Goal: Transaction & Acquisition: Purchase product/service

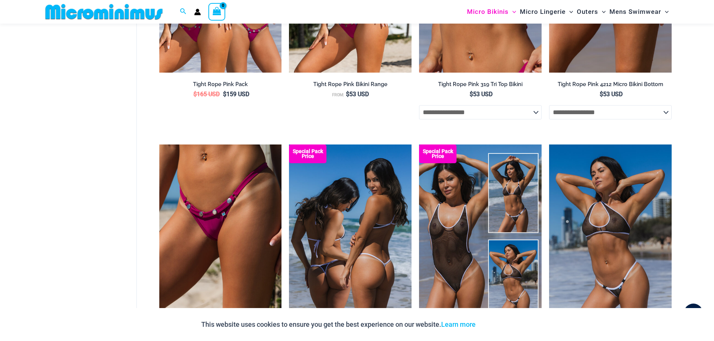
scroll to position [694, 0]
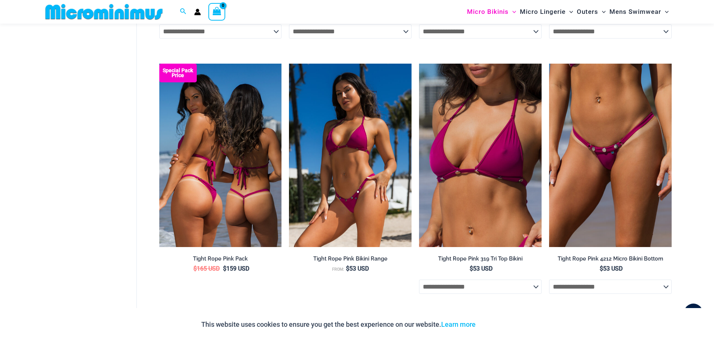
click at [259, 226] on img at bounding box center [220, 156] width 123 height 184
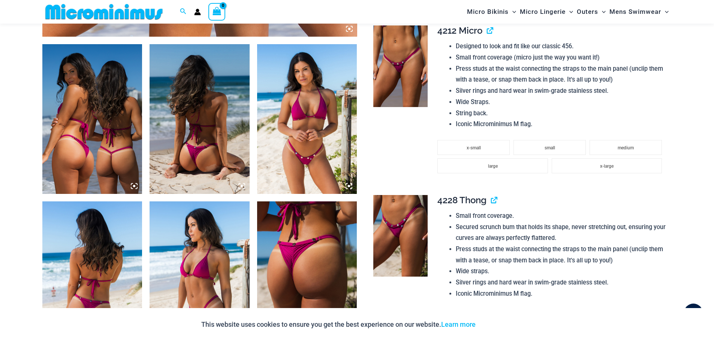
scroll to position [520, 0]
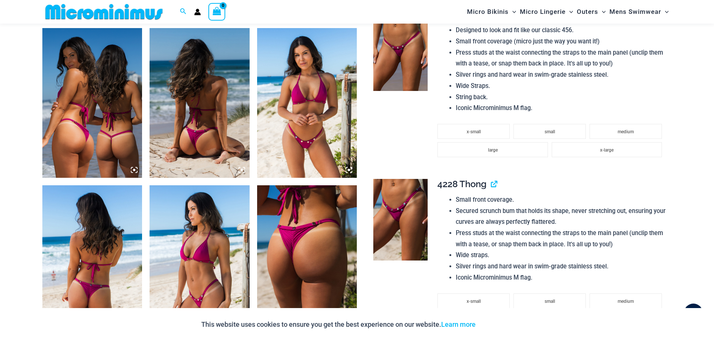
click at [397, 217] on img at bounding box center [400, 220] width 54 height 82
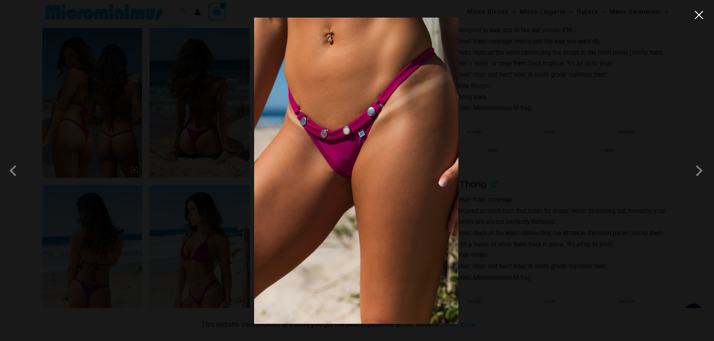
click at [702, 11] on button "Close" at bounding box center [698, 14] width 11 height 11
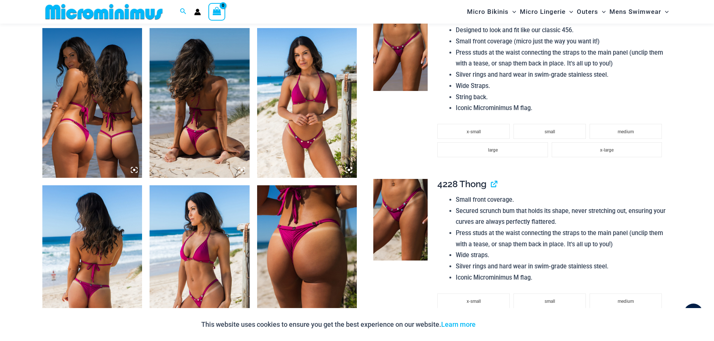
click at [402, 58] on img at bounding box center [400, 50] width 54 height 82
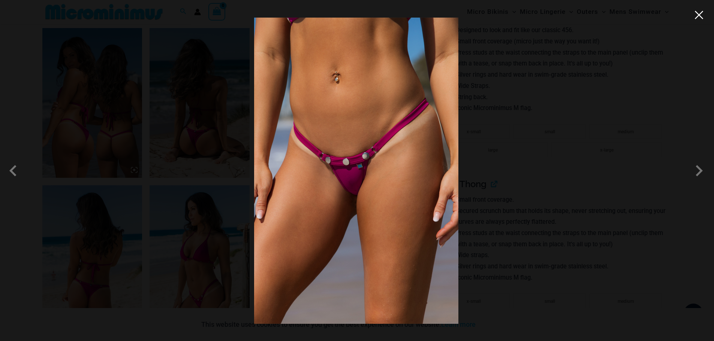
click at [701, 15] on button "Close" at bounding box center [698, 14] width 11 height 11
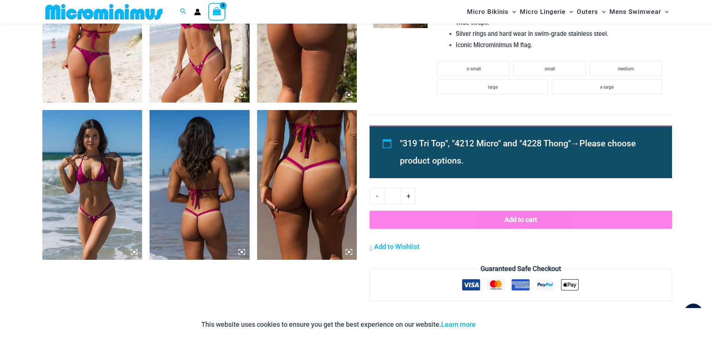
scroll to position [782, 0]
